Goal: Navigation & Orientation: Find specific page/section

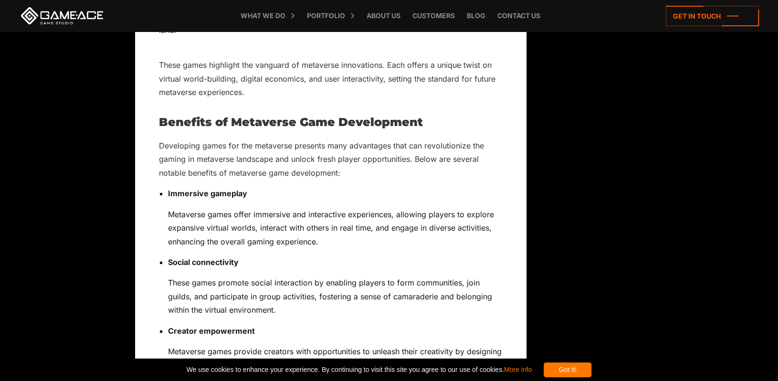
scroll to position [5202, 0]
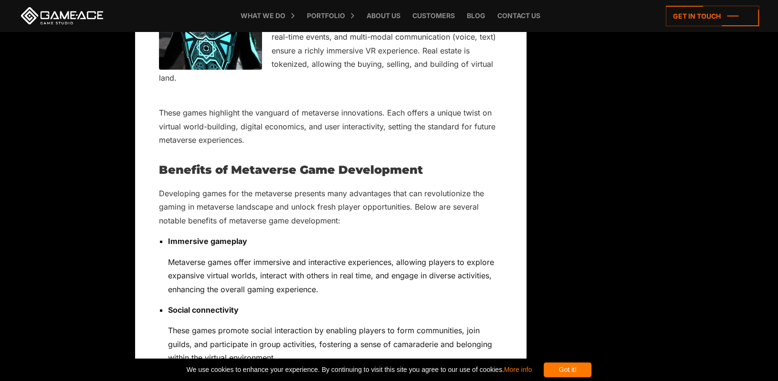
click at [155, 363] on div "Got it! We use cookies to enhance your experience. By continuing to visit this …" at bounding box center [389, 369] width 778 height 22
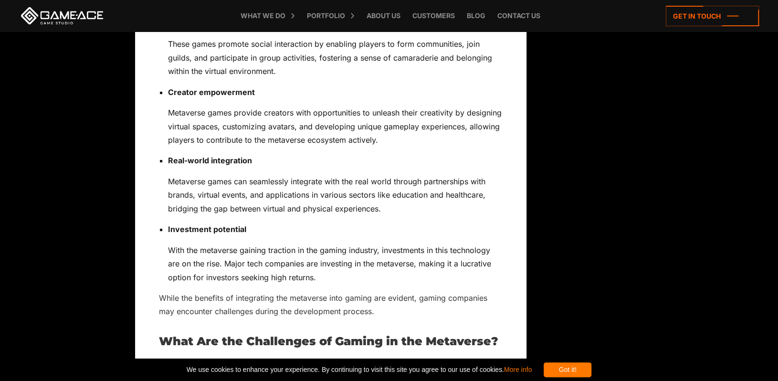
scroll to position [5393, 0]
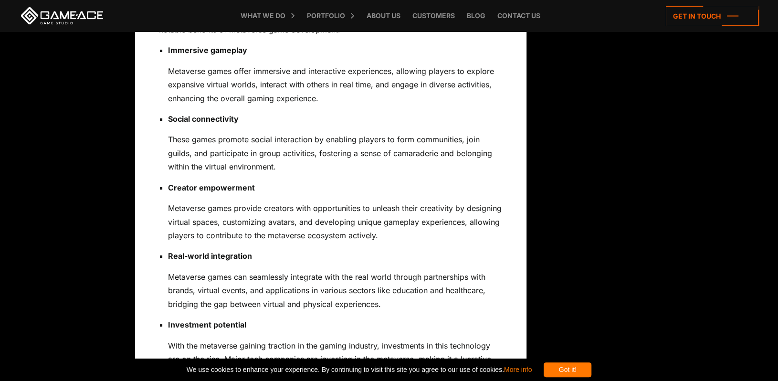
click at [0, 0] on icon at bounding box center [0, 0] width 0 height 0
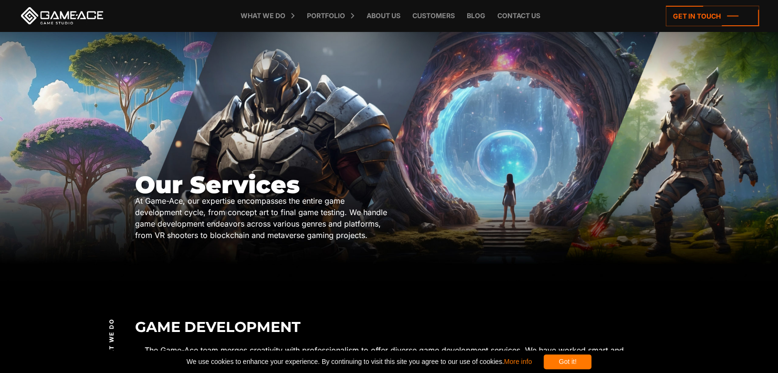
click at [107, 319] on span "What we do" at bounding box center [111, 343] width 9 height 48
